Goal: Navigation & Orientation: Find specific page/section

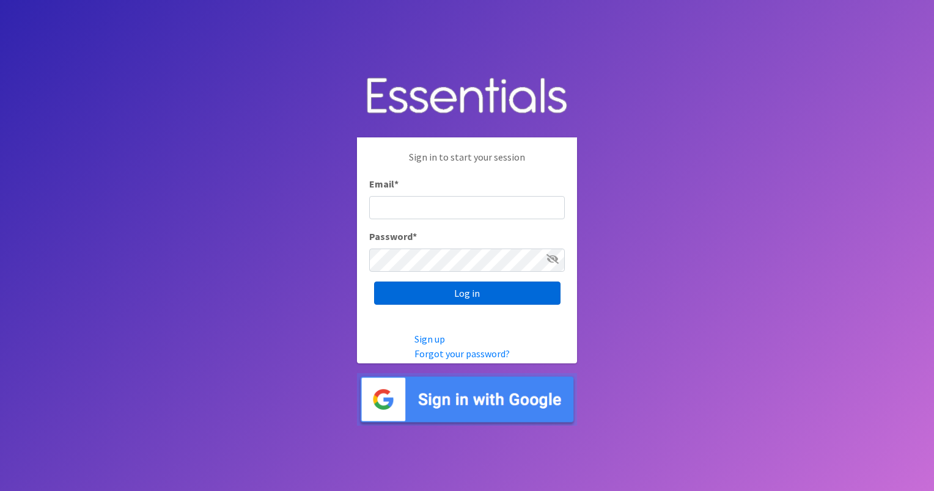
type input "[EMAIL_ADDRESS][PERSON_NAME][DOMAIN_NAME]"
click at [470, 292] on input "Log in" at bounding box center [467, 293] width 186 height 23
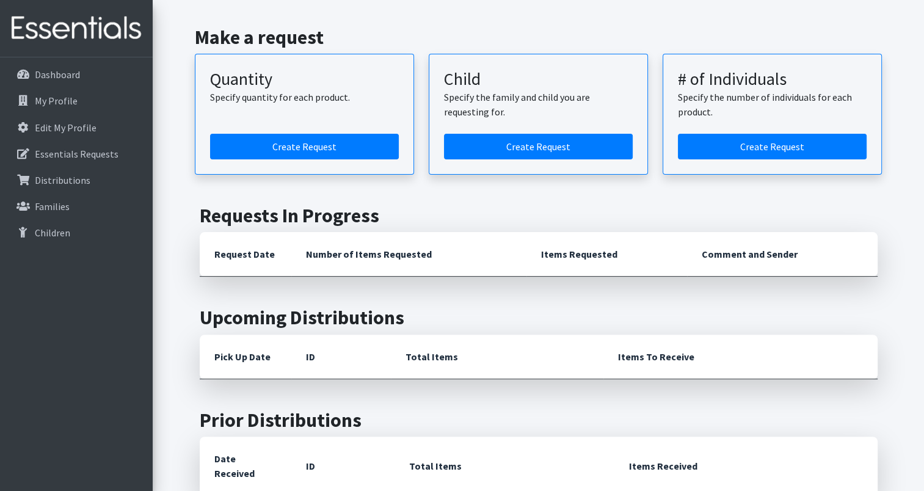
scroll to position [263, 0]
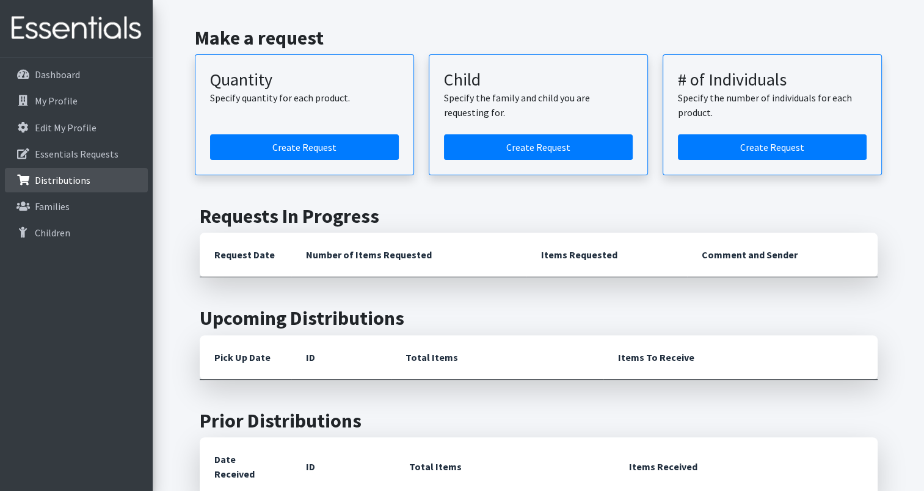
click at [56, 181] on p "Distributions" at bounding box center [63, 180] width 56 height 12
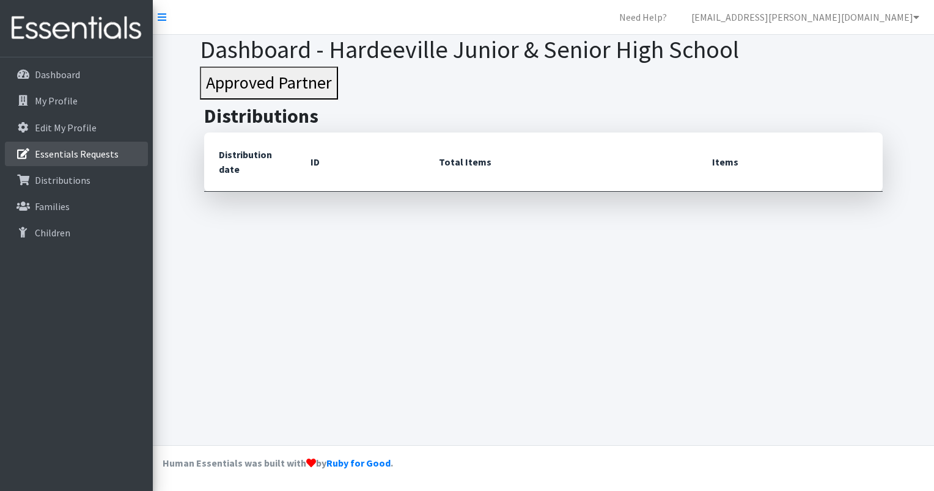
click at [88, 153] on p "Essentials Requests" at bounding box center [77, 154] width 84 height 12
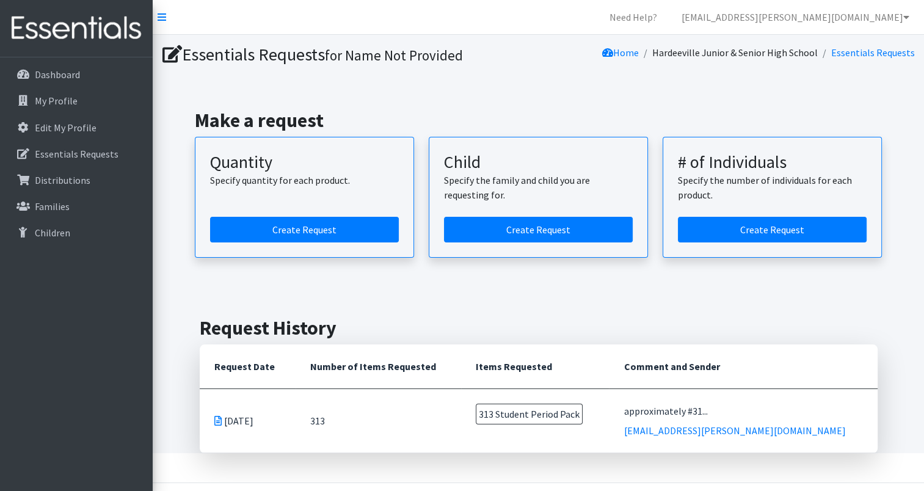
scroll to position [37, 0]
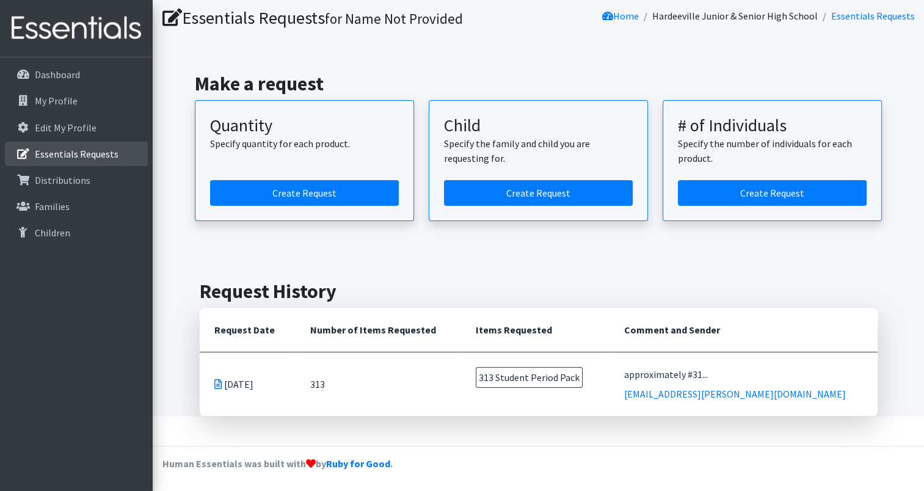
click at [89, 155] on p "Essentials Requests" at bounding box center [77, 154] width 84 height 12
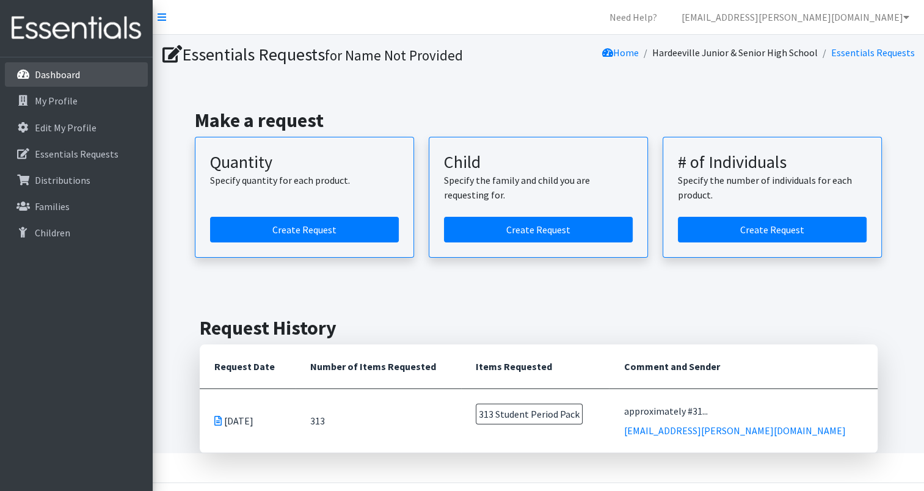
click at [83, 70] on link "Dashboard" at bounding box center [76, 74] width 143 height 24
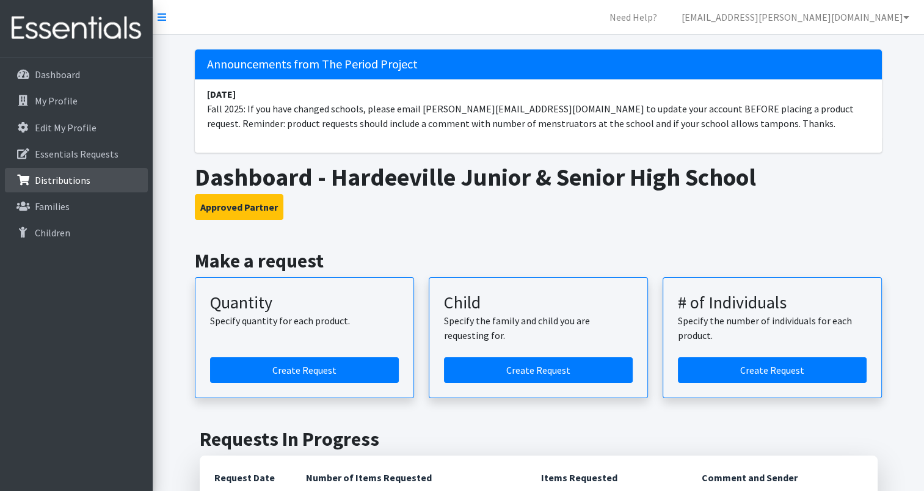
click at [71, 188] on link "Distributions" at bounding box center [76, 180] width 143 height 24
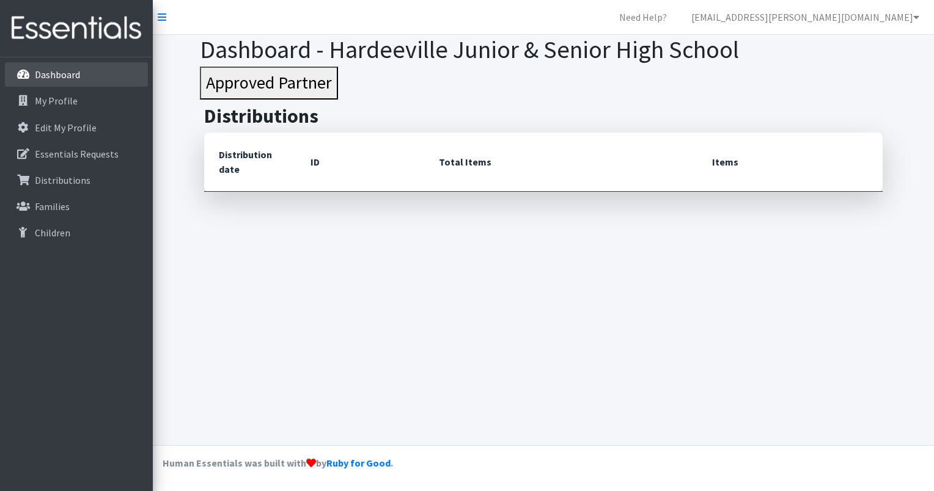
click at [65, 78] on p "Dashboard" at bounding box center [57, 74] width 45 height 12
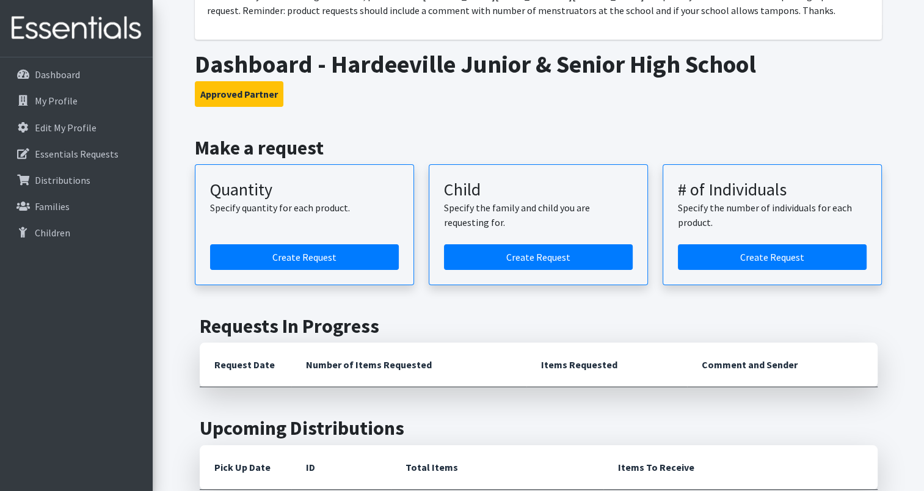
scroll to position [41, 0]
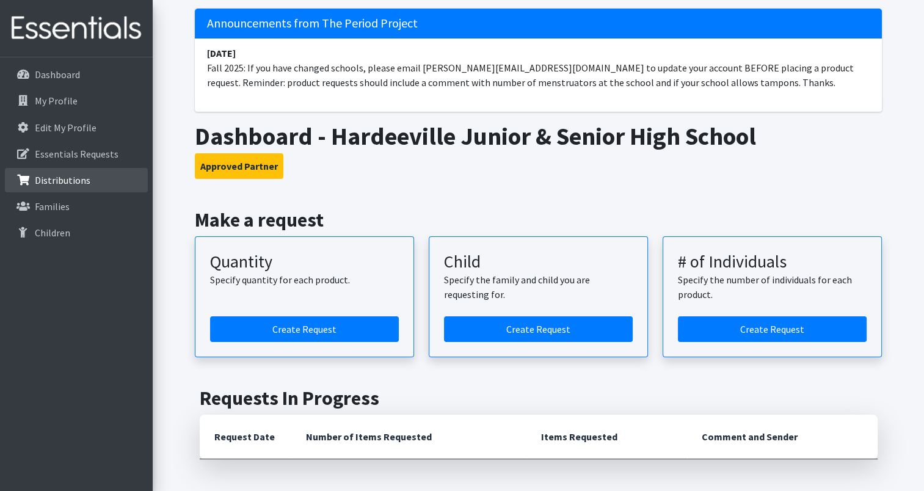
click at [78, 180] on p "Distributions" at bounding box center [63, 180] width 56 height 12
